Goal: Information Seeking & Learning: Stay updated

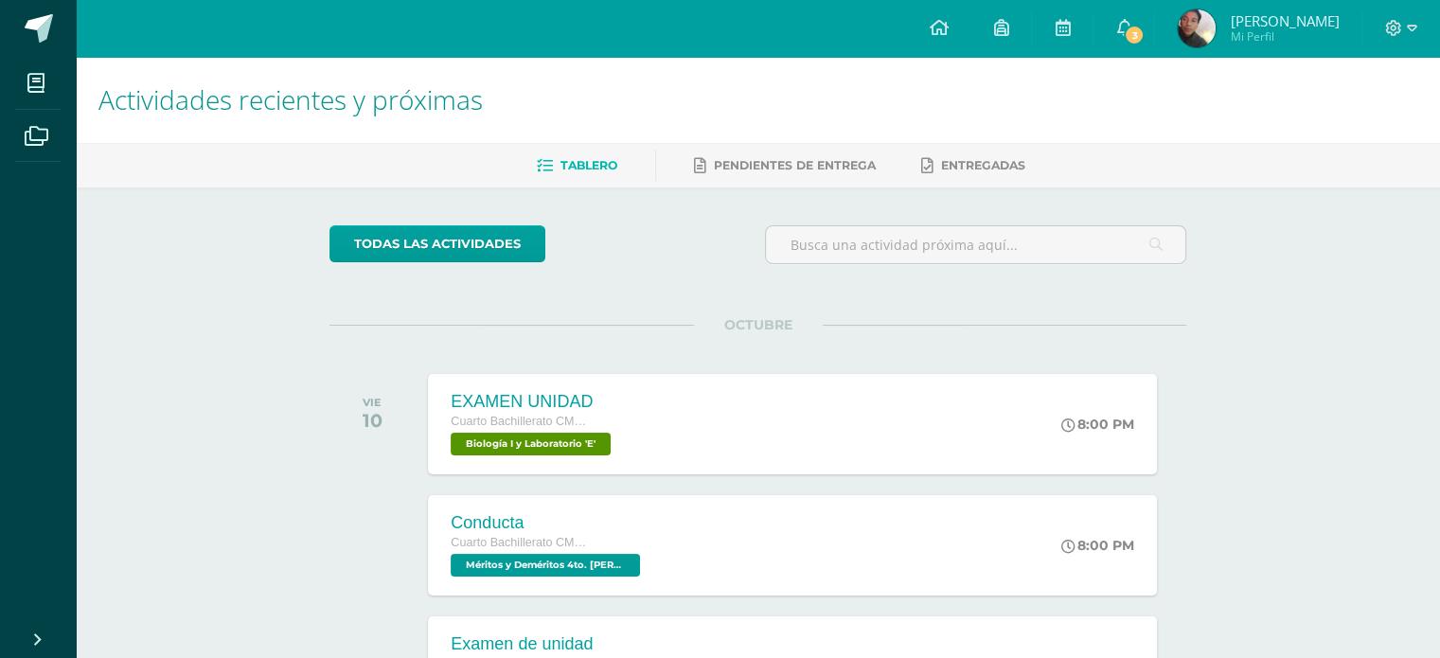
click at [1050, 69] on h1 "Actividades recientes y próximas" at bounding box center [757, 100] width 1319 height 86
click at [1145, 26] on span "3" at bounding box center [1134, 35] width 21 height 21
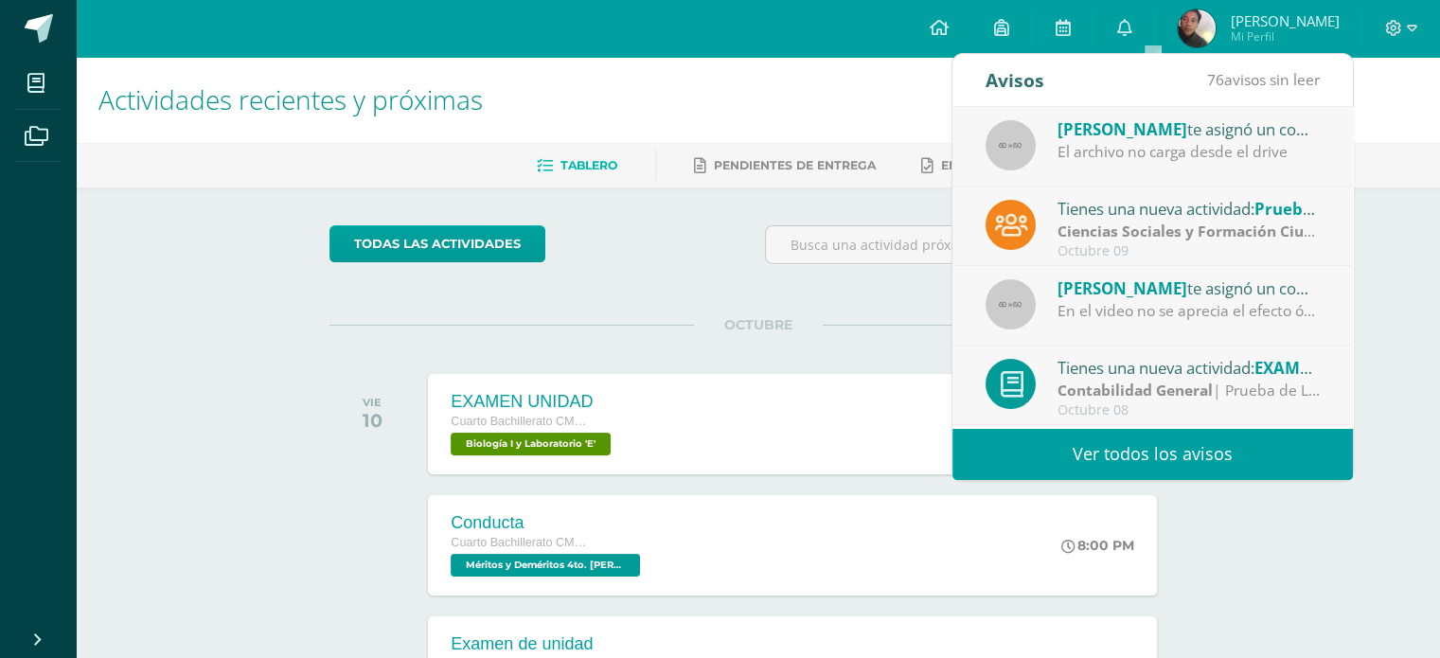
click at [1106, 133] on span "[PERSON_NAME]" at bounding box center [1123, 129] width 130 height 22
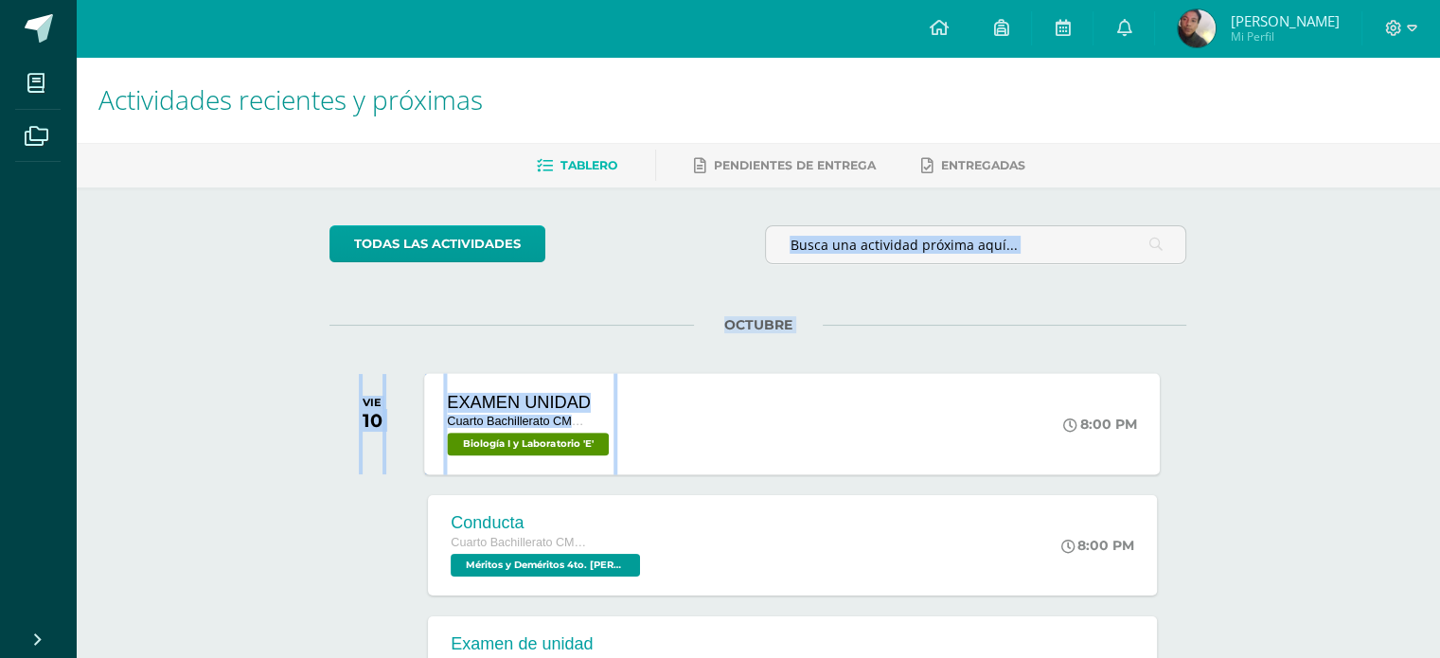
drag, startPoint x: 867, startPoint y: 269, endPoint x: 871, endPoint y: 405, distance: 136.4
click at [871, 405] on div "todas las Actividades No tienes actividades Échale un vistazo a los demás perío…" at bounding box center [758, 627] width 933 height 880
click at [1145, 9] on link "0" at bounding box center [1124, 28] width 61 height 57
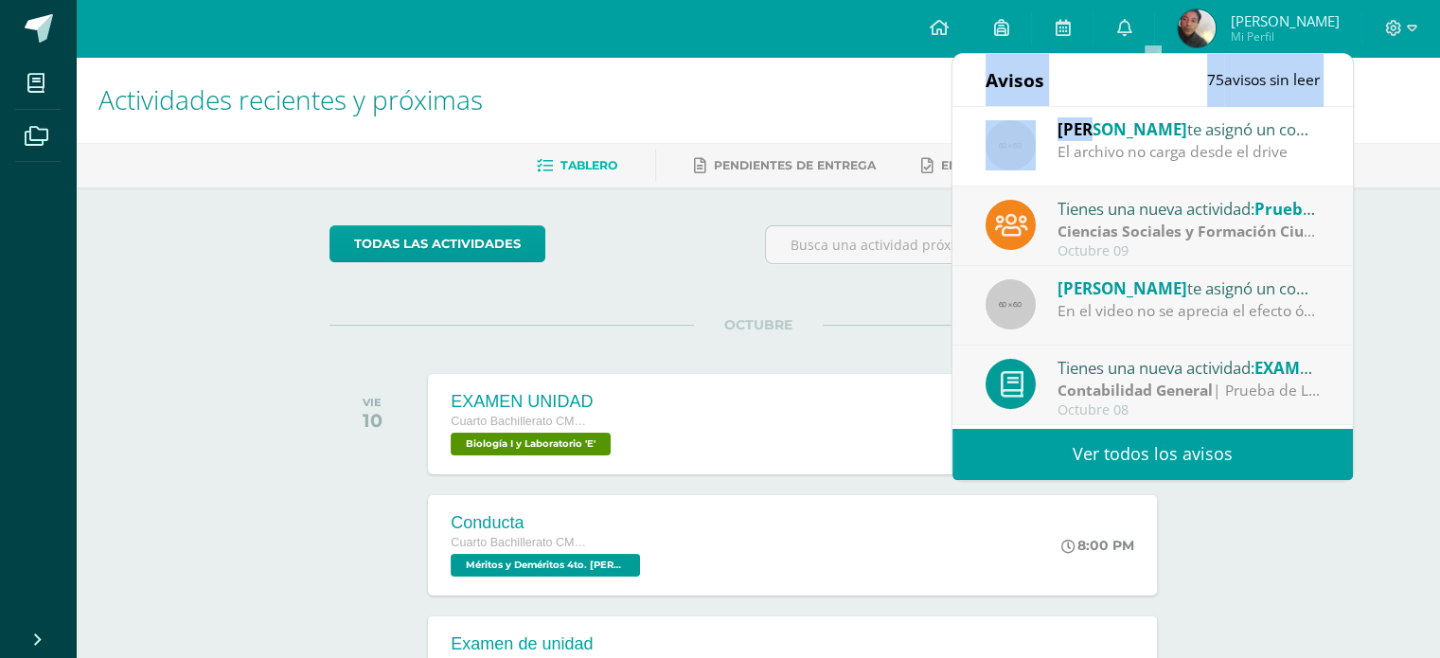
drag, startPoint x: 1101, startPoint y: 104, endPoint x: 1087, endPoint y: 139, distance: 37.8
click at [1087, 139] on div "Avisos 75 avisos sin leer Avisos [PERSON_NAME] te asignó un comentario en 'Caja…" at bounding box center [1153, 267] width 401 height 426
click at [1087, 139] on div "[PERSON_NAME] te asignó un comentario en 'Caja acústica' para 'Física I'" at bounding box center [1189, 128] width 263 height 25
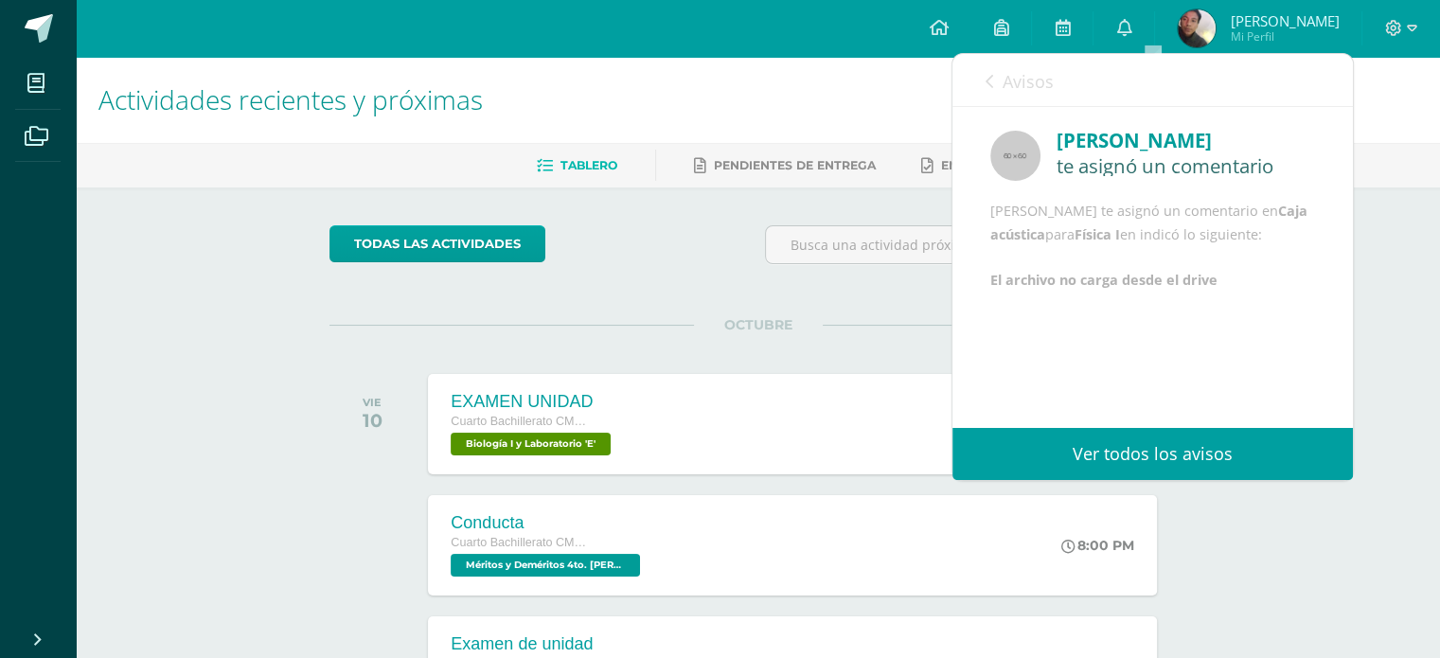
click at [978, 79] on div "Avisos 75 avisos sin leer Avisos" at bounding box center [1153, 80] width 401 height 53
click at [991, 82] on icon at bounding box center [990, 81] width 8 height 15
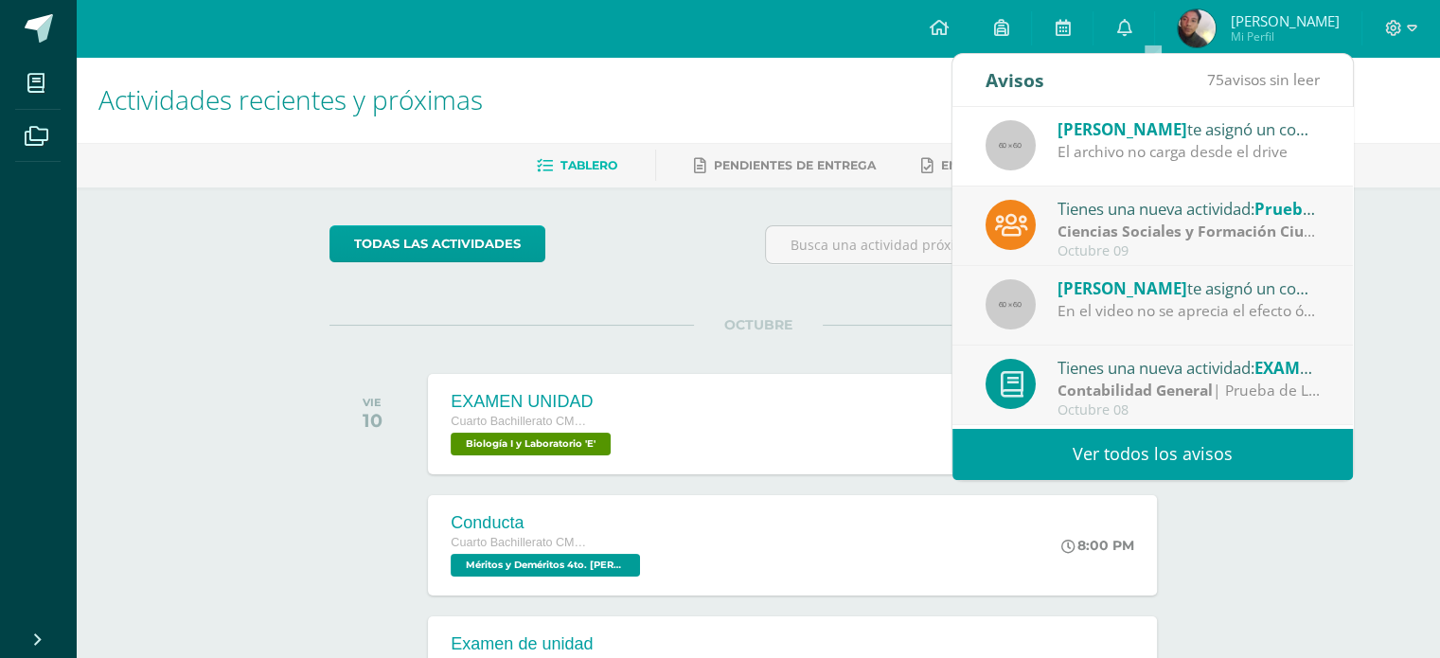
click at [1109, 442] on link "Ver todos los avisos" at bounding box center [1153, 454] width 401 height 52
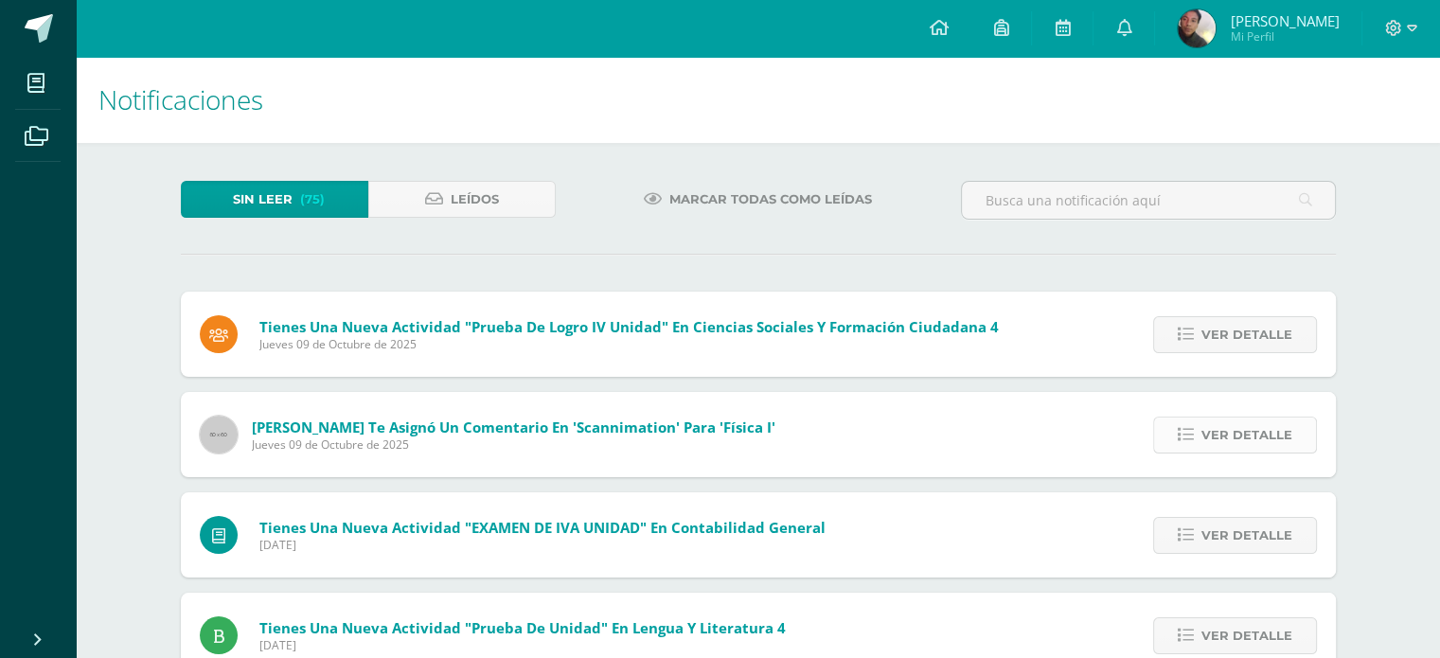
click at [1216, 427] on span "Ver detalle" at bounding box center [1247, 435] width 91 height 35
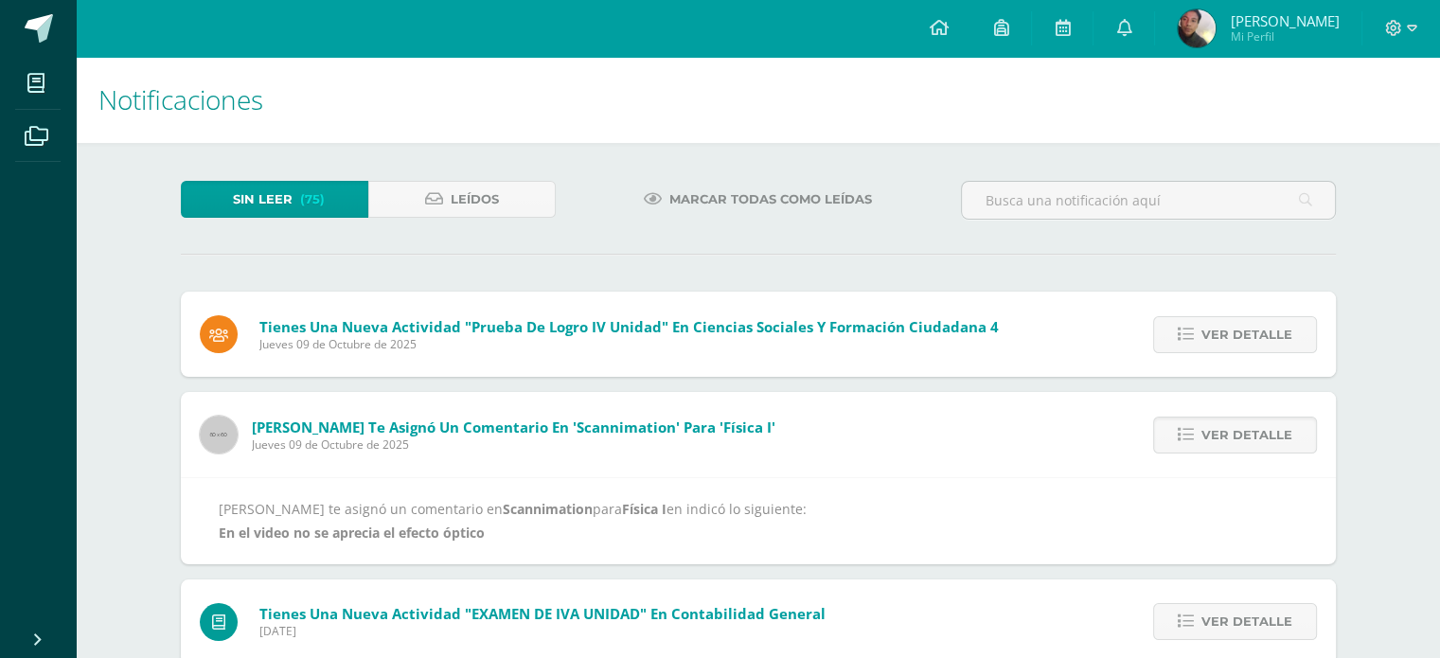
drag, startPoint x: 966, startPoint y: 437, endPoint x: 298, endPoint y: 330, distance: 676.0
click at [1070, 494] on div "[PERSON_NAME] te asignó un comentario en Scannimation para Física I en indicó l…" at bounding box center [758, 520] width 1155 height 86
click at [1189, 451] on link "Ver detalle" at bounding box center [1235, 435] width 164 height 37
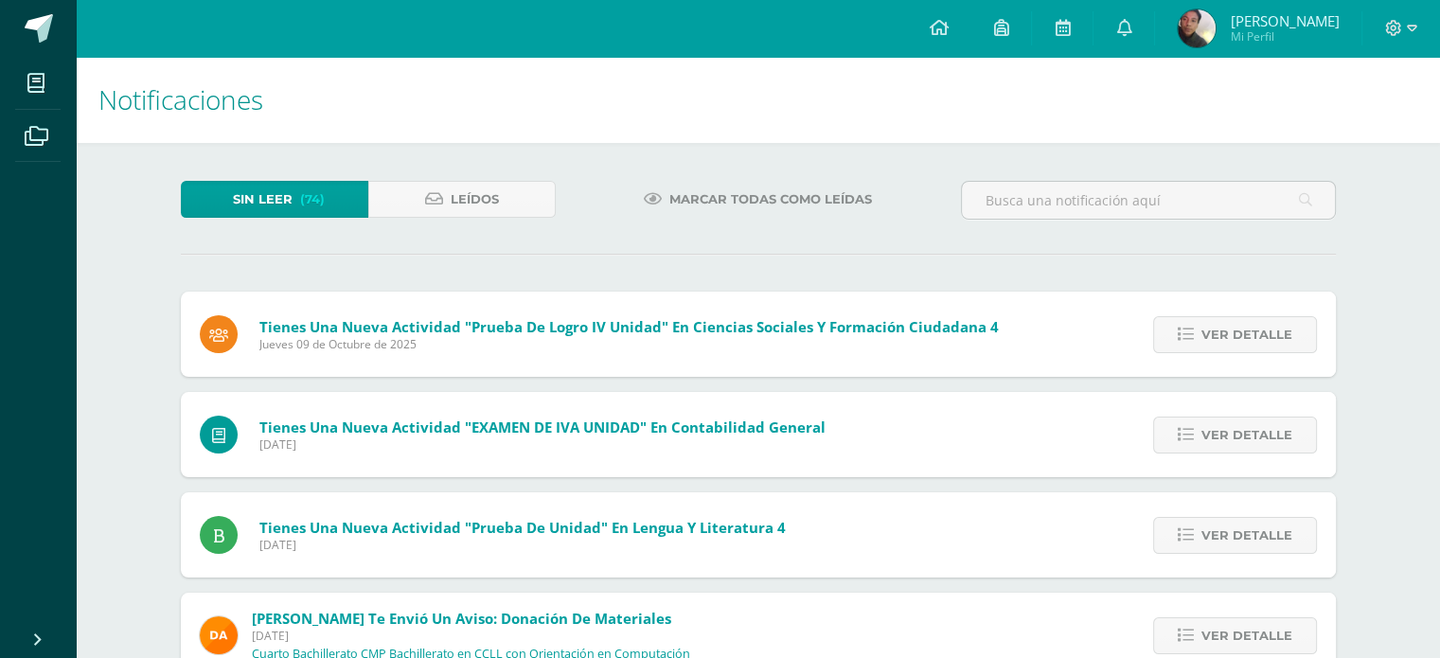
click at [1039, 119] on h1 "Notificaciones" at bounding box center [757, 100] width 1319 height 86
click at [902, 211] on div "Marcar todas como leídas" at bounding box center [758, 208] width 390 height 55
click at [828, 62] on h1 "Notificaciones" at bounding box center [757, 100] width 1319 height 86
click at [981, 629] on div "[PERSON_NAME] te envió un aviso: Donación de Materiales [DATE] Cuarto Bachiller…" at bounding box center [758, 635] width 1155 height 85
click at [973, 65] on h1 "Notificaciones" at bounding box center [757, 100] width 1319 height 86
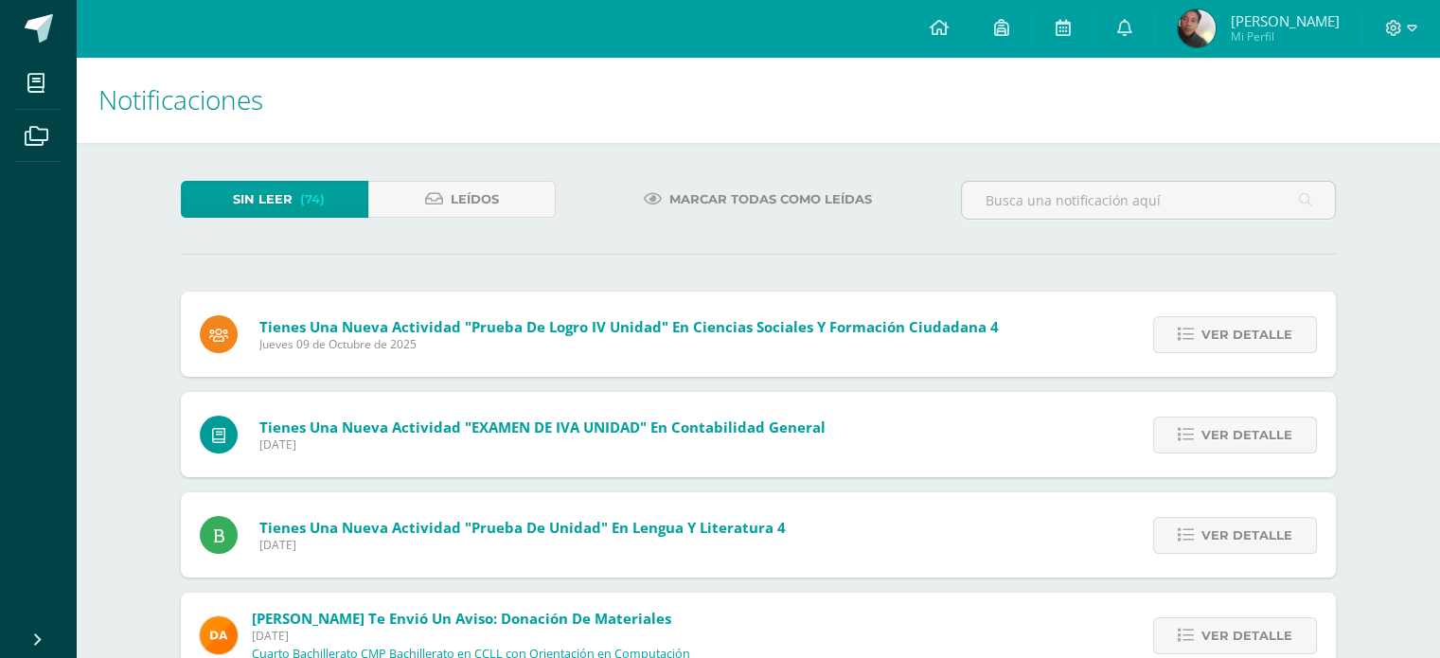
click at [834, 71] on h1 "Notificaciones" at bounding box center [757, 100] width 1319 height 86
click at [849, 90] on h1 "Notificaciones" at bounding box center [757, 100] width 1319 height 86
click at [803, 76] on h1 "Notificaciones" at bounding box center [757, 100] width 1319 height 86
